Goal: Use online tool/utility: Utilize a website feature to perform a specific function

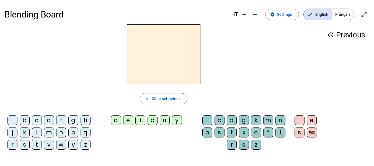
click at [37, 145] on div "t" at bounding box center [37, 145] width 10 height 10
click at [153, 122] on div "o" at bounding box center [153, 120] width 10 height 10
click at [163, 119] on div "u" at bounding box center [165, 120] width 10 height 10
click at [37, 144] on div "t" at bounding box center [37, 145] width 10 height 10
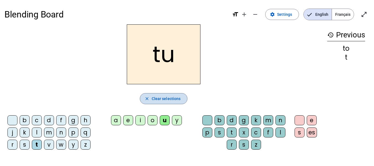
click at [149, 99] on mat-icon "close" at bounding box center [147, 98] width 5 height 5
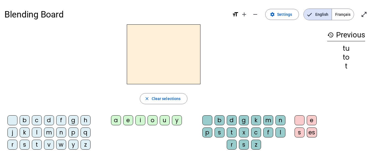
click at [36, 144] on div "t" at bounding box center [37, 145] width 10 height 10
click at [154, 120] on div "o" at bounding box center [153, 120] width 10 height 10
click at [164, 120] on div "u" at bounding box center [165, 120] width 10 height 10
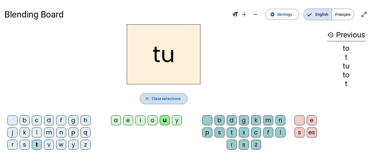
click at [160, 97] on span "Clear selections" at bounding box center [166, 98] width 29 height 7
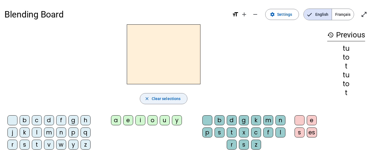
click at [160, 97] on span "Clear selections" at bounding box center [166, 98] width 29 height 7
click at [24, 144] on div "s" at bounding box center [25, 145] width 10 height 10
click at [130, 120] on div "e" at bounding box center [128, 120] width 10 height 10
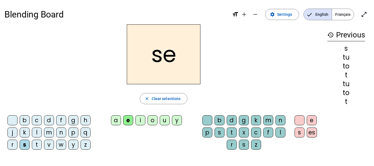
click at [115, 119] on div "a" at bounding box center [116, 120] width 10 height 10
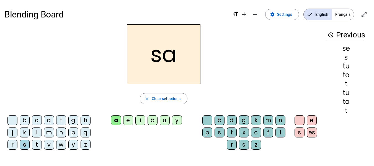
click at [165, 119] on div "u" at bounding box center [165, 120] width 10 height 10
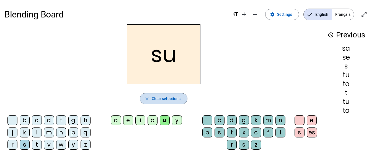
click at [166, 96] on span "Clear selections" at bounding box center [166, 98] width 29 height 7
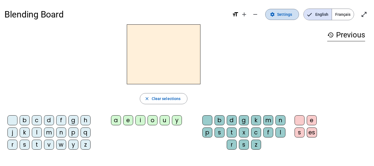
click at [278, 13] on span at bounding box center [282, 14] width 33 height 13
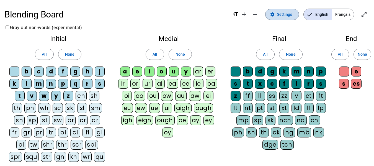
click at [278, 13] on span at bounding box center [282, 14] width 33 height 13
click at [45, 53] on span "All" at bounding box center [44, 54] width 5 height 7
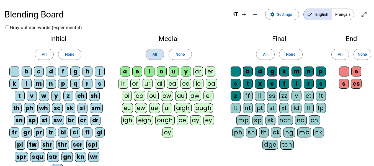
click at [155, 55] on span "All" at bounding box center [155, 54] width 5 height 7
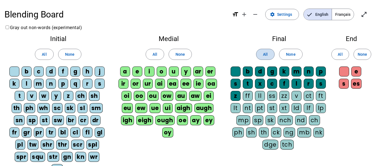
click at [268, 55] on span "All" at bounding box center [265, 54] width 5 height 7
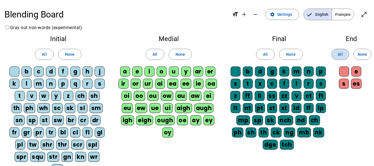
click at [342, 54] on span "All" at bounding box center [340, 54] width 5 height 7
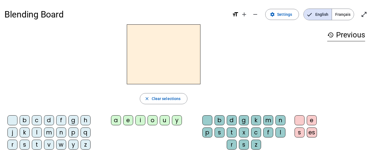
click at [237, 14] on mat-icon "format_size" at bounding box center [235, 14] width 7 height 7
click at [245, 14] on mat-icon "add" at bounding box center [244, 14] width 7 height 7
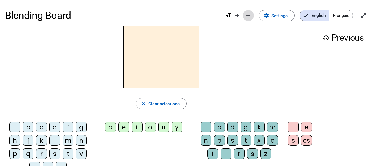
click at [247, 14] on mat-icon "remove" at bounding box center [248, 15] width 7 height 7
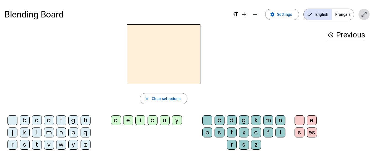
click at [363, 15] on mat-icon "open_in_full" at bounding box center [364, 14] width 7 height 7
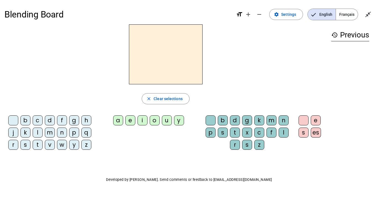
click at [38, 143] on div "t" at bounding box center [38, 145] width 10 height 10
click at [158, 119] on div "o" at bounding box center [155, 120] width 10 height 10
click at [165, 120] on div "u" at bounding box center [167, 120] width 10 height 10
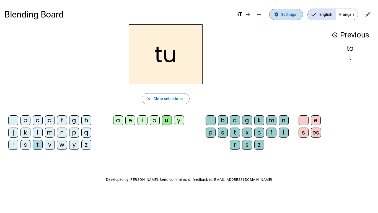
click at [279, 15] on mat-icon "settings" at bounding box center [276, 14] width 5 height 5
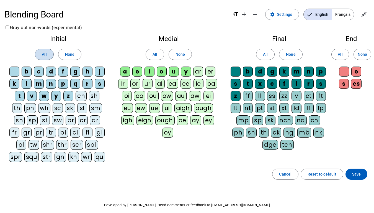
click at [42, 53] on span at bounding box center [44, 54] width 18 height 13
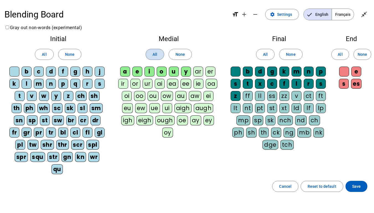
click at [152, 55] on span at bounding box center [155, 54] width 18 height 13
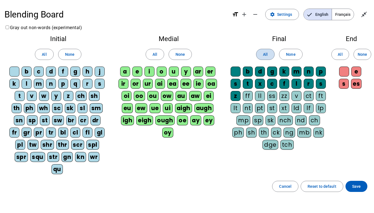
click at [268, 56] on span "All" at bounding box center [265, 54] width 5 height 7
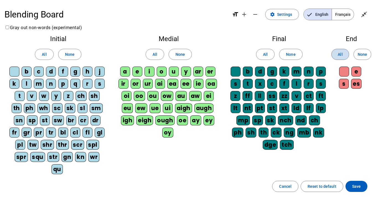
click at [343, 55] on span at bounding box center [340, 54] width 17 height 13
click at [358, 166] on span "Save" at bounding box center [356, 186] width 9 height 7
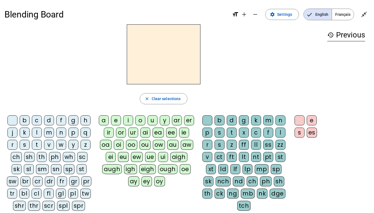
click at [35, 143] on div "t" at bounding box center [37, 145] width 10 height 10
click at [145, 146] on div "ou" at bounding box center [145, 145] width 11 height 10
click at [232, 134] on div "t" at bounding box center [232, 132] width 10 height 10
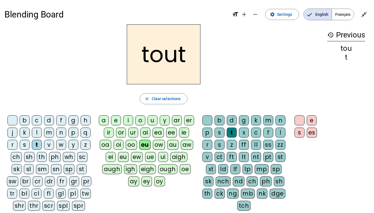
click at [311, 121] on div "e" at bounding box center [312, 120] width 10 height 10
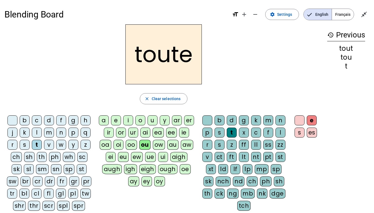
click at [37, 120] on div "c" at bounding box center [37, 120] width 10 height 10
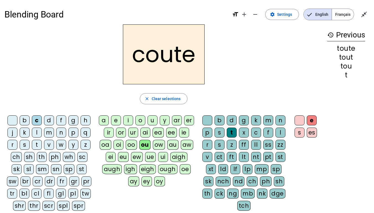
click at [232, 120] on div "d" at bounding box center [232, 120] width 10 height 10
